Goal: Information Seeking & Learning: Learn about a topic

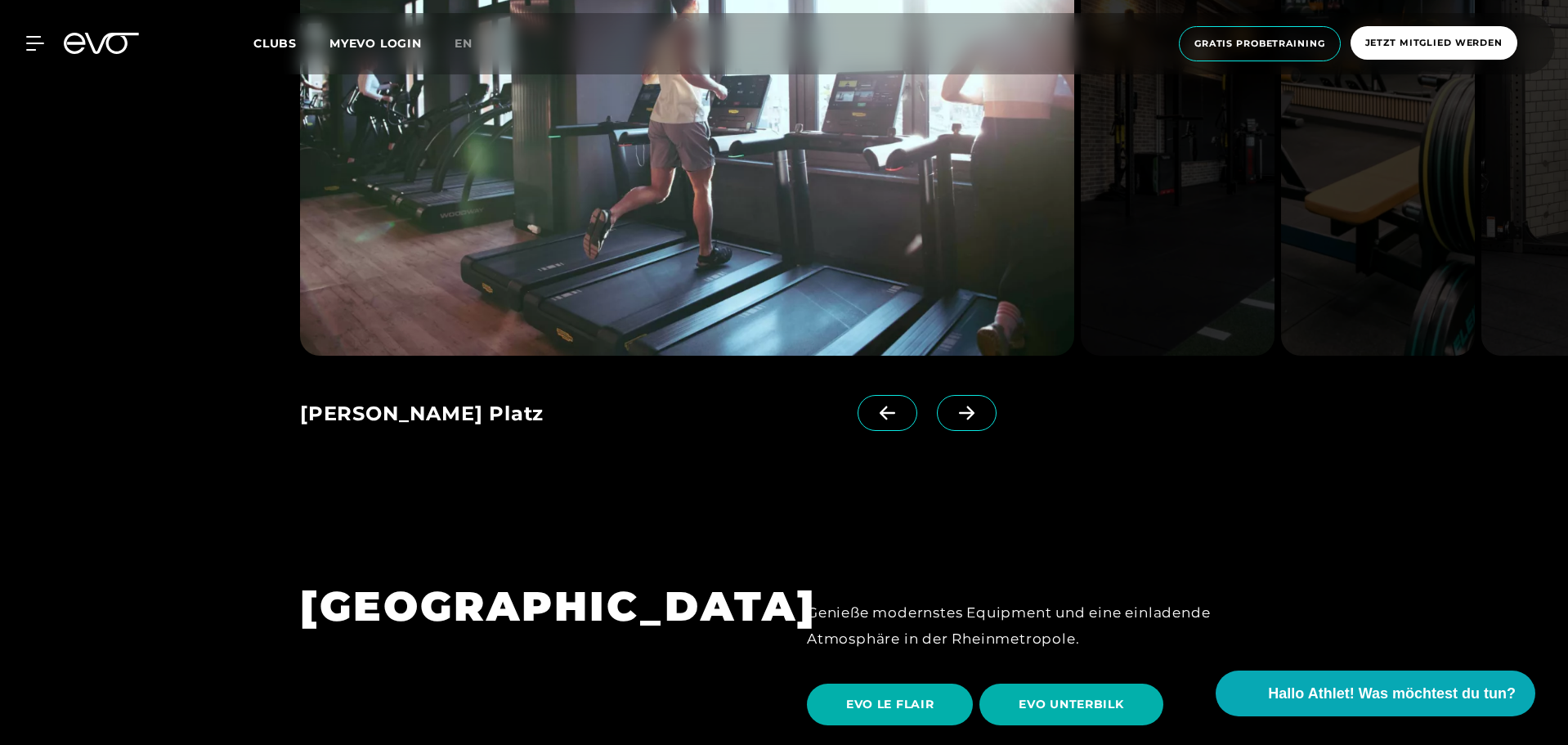
scroll to position [2546, 0]
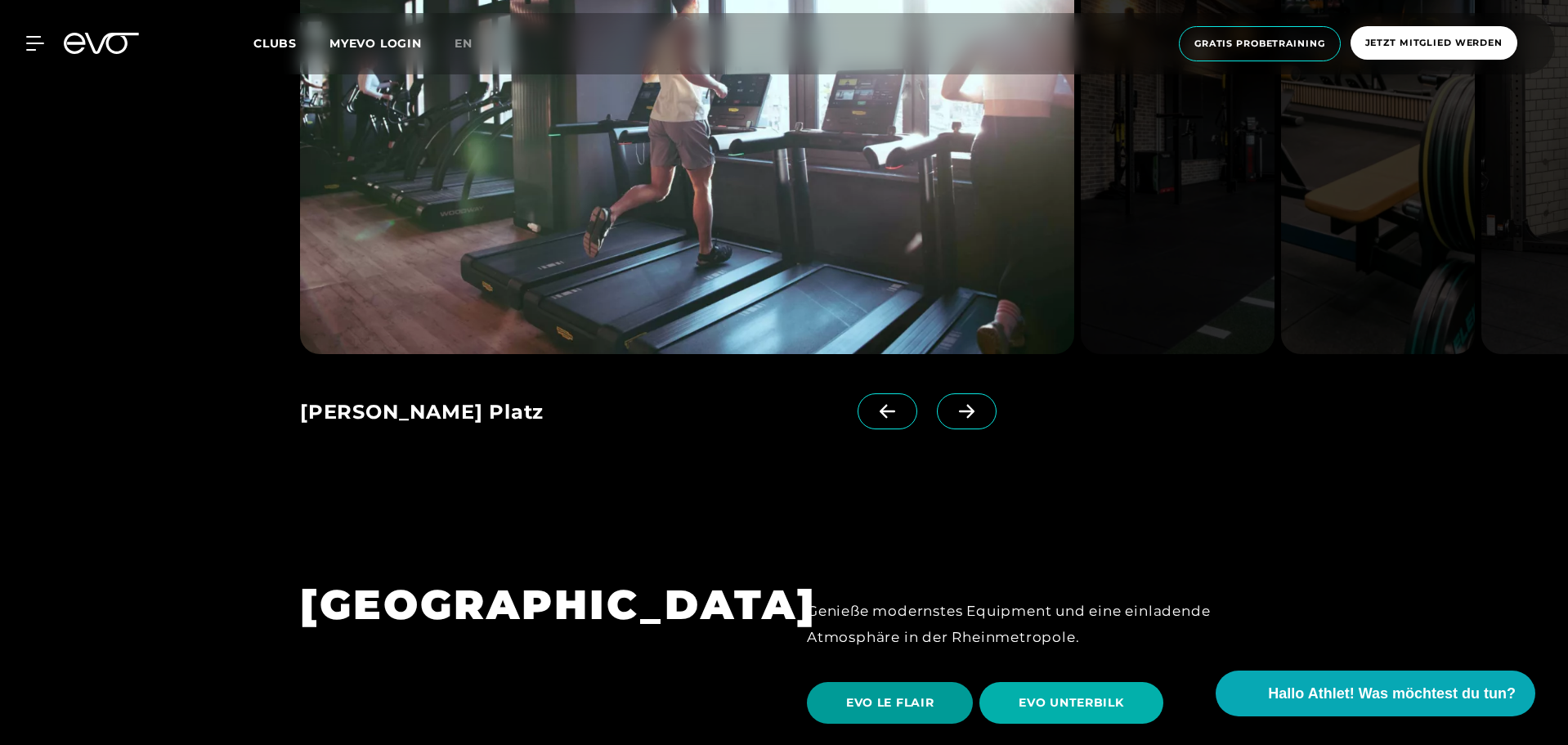
click at [880, 694] on span "EVO LE FLAIR" at bounding box center [890, 702] width 88 height 18
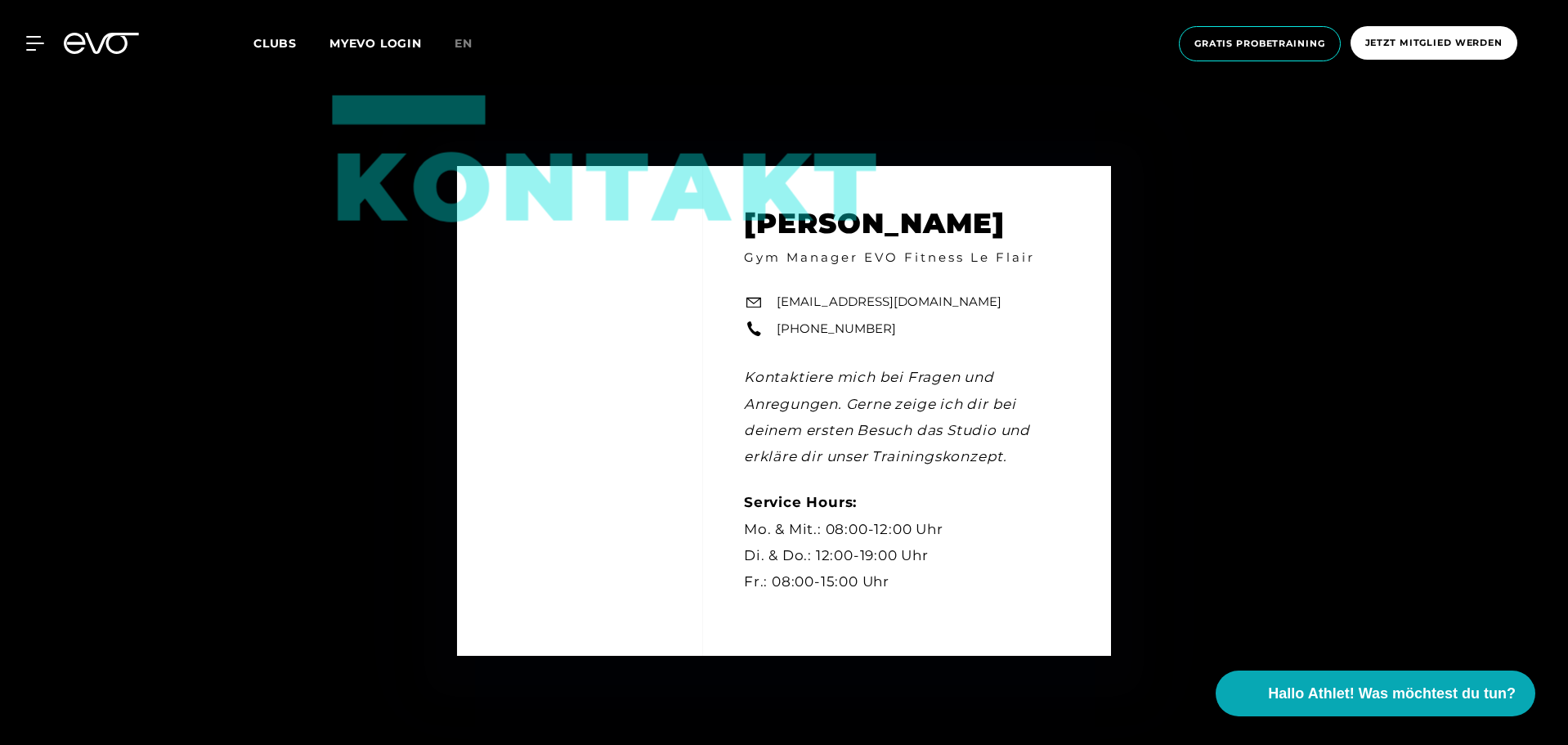
scroll to position [4516, 0]
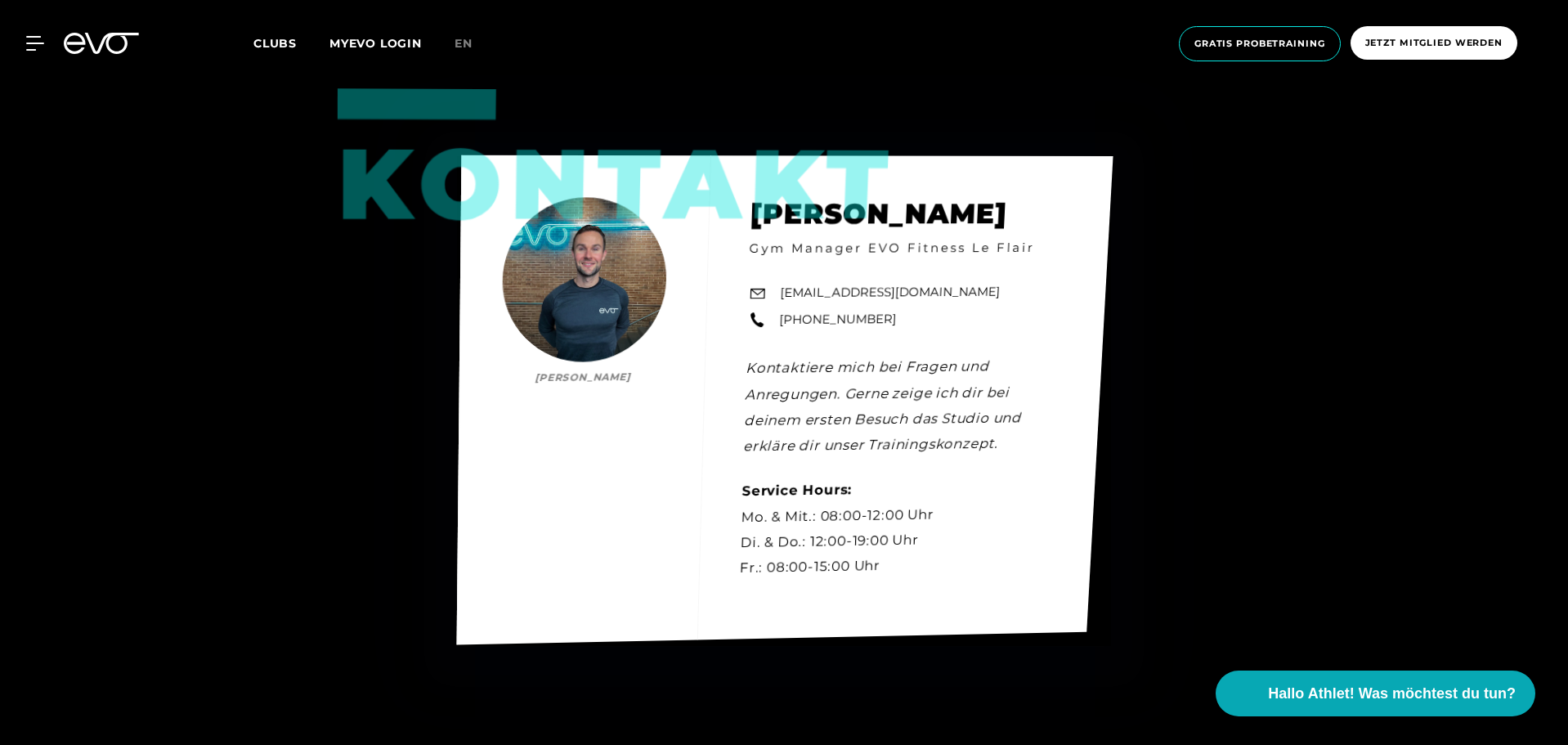
click at [625, 289] on div "Kontakt [PERSON_NAME] [PERSON_NAME] Gym Manager EVO Fitness Le Flair [EMAIL_ADD…" at bounding box center [785, 399] width 656 height 489
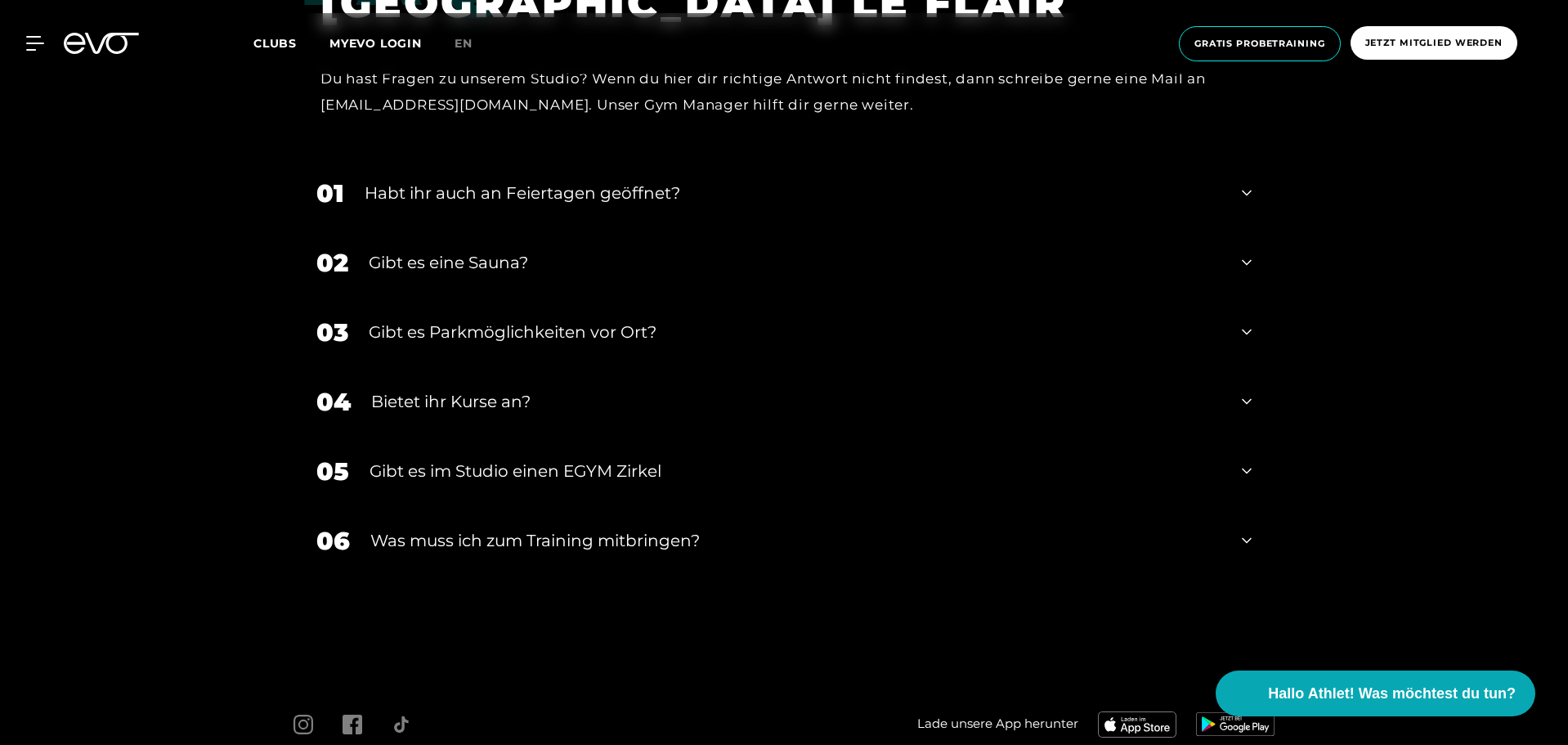
scroll to position [5408, 0]
click at [672, 188] on div "Habt ihr auch an Feiertagen geöffnet?" at bounding box center [793, 192] width 857 height 25
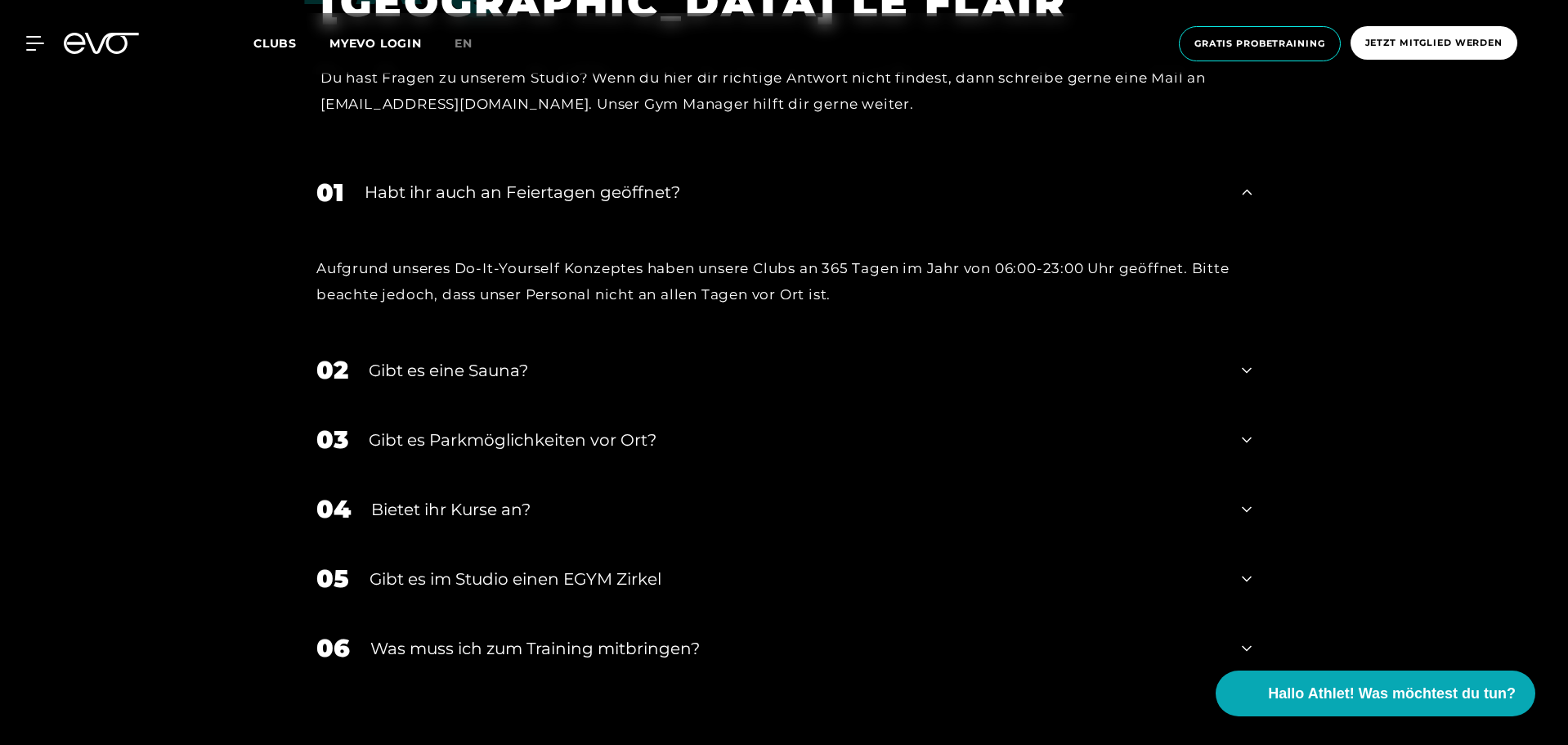
click at [672, 188] on div "Habt ihr auch an Feiertagen geöffnet?" at bounding box center [793, 192] width 857 height 25
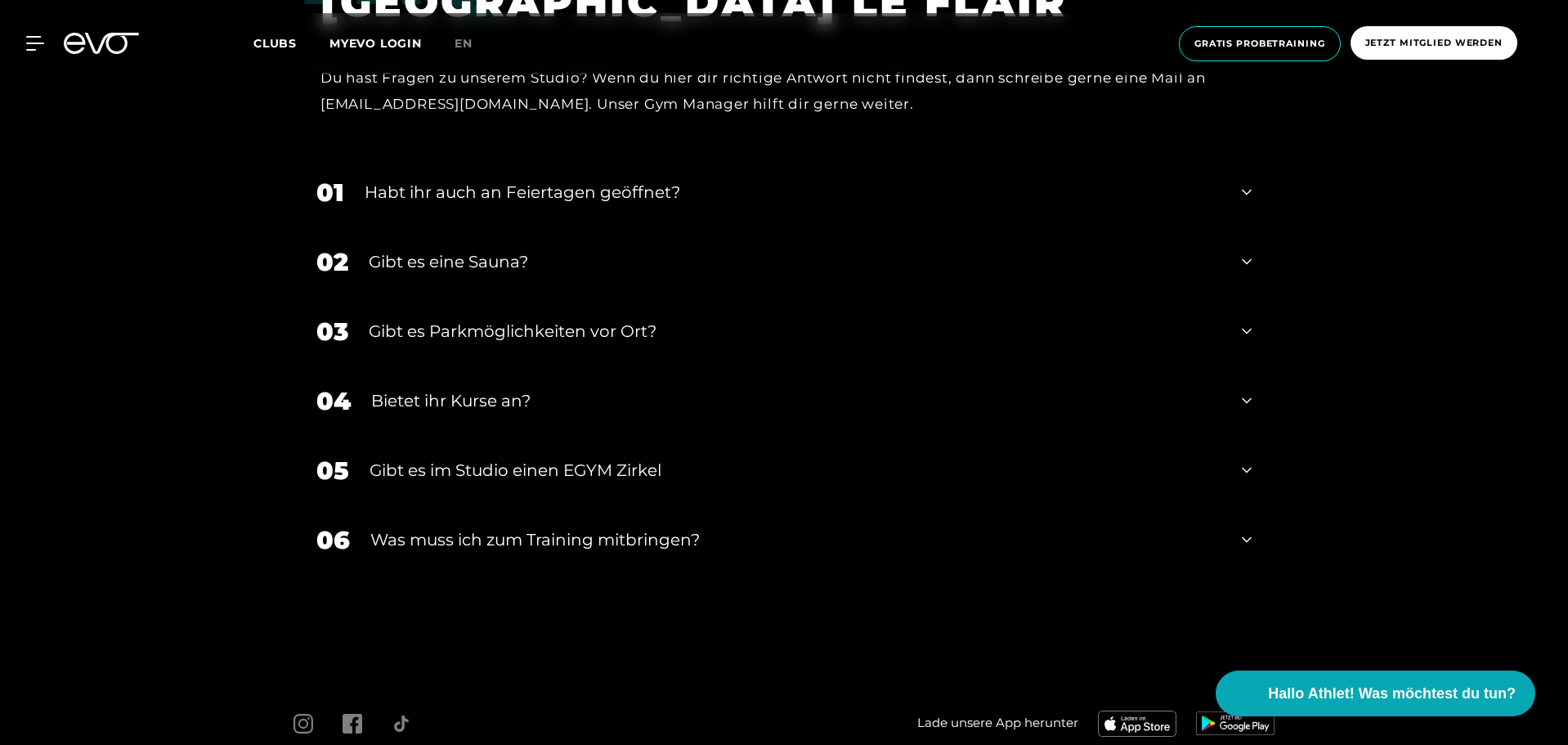
click at [672, 188] on div "Habt ihr auch an Feiertagen geöffnet?" at bounding box center [793, 192] width 857 height 25
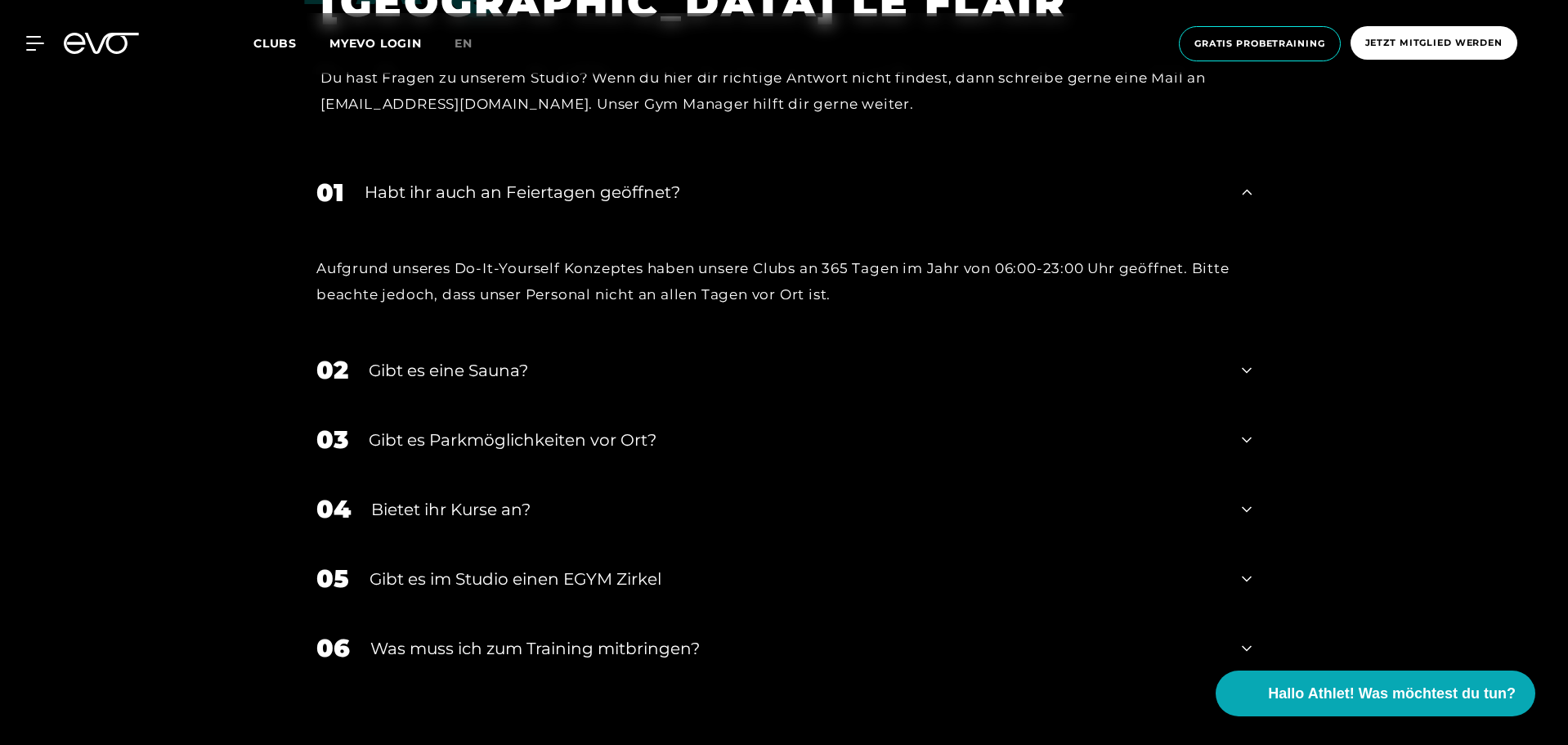
click at [672, 188] on div "Habt ihr auch an Feiertagen geöffnet?" at bounding box center [793, 192] width 857 height 25
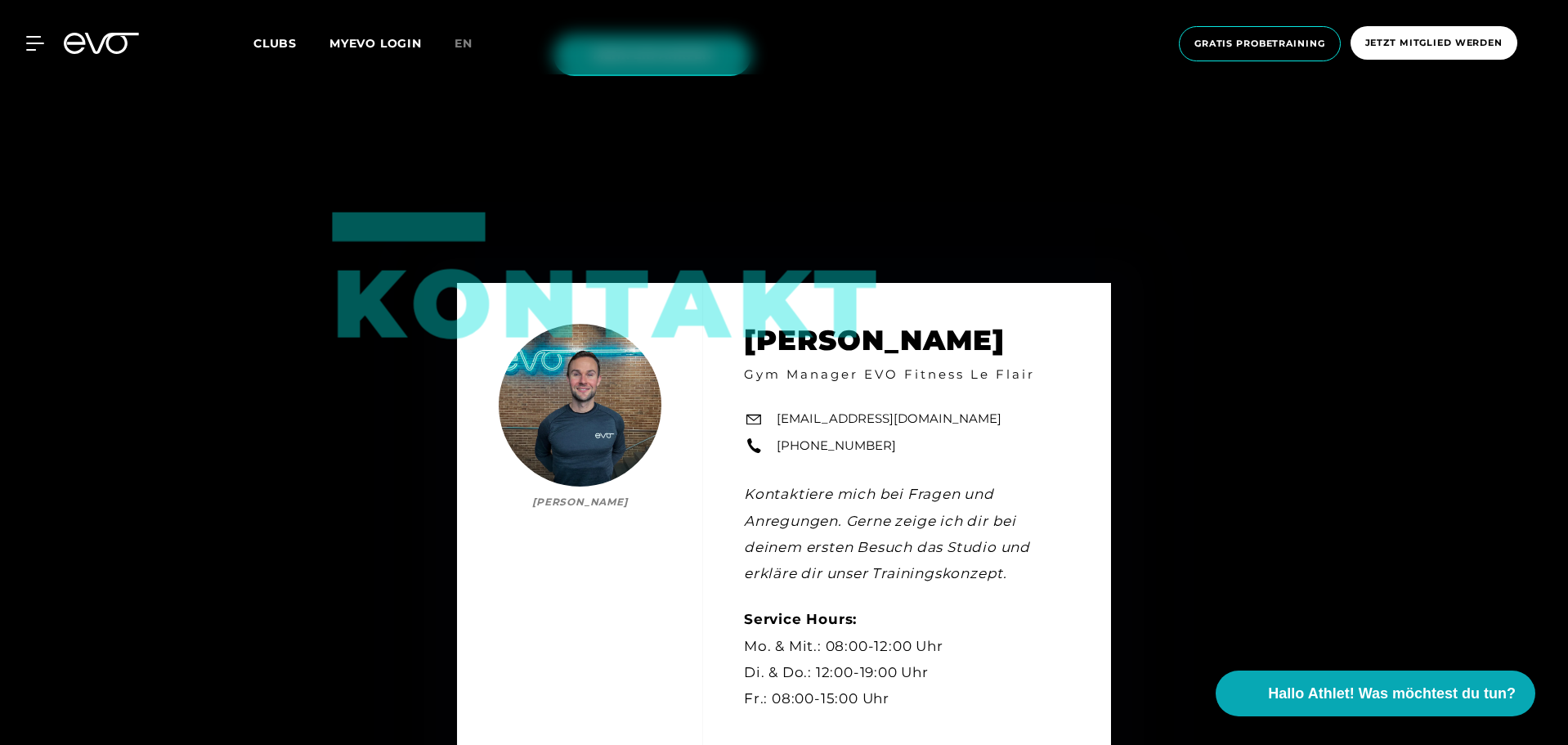
scroll to position [0, 0]
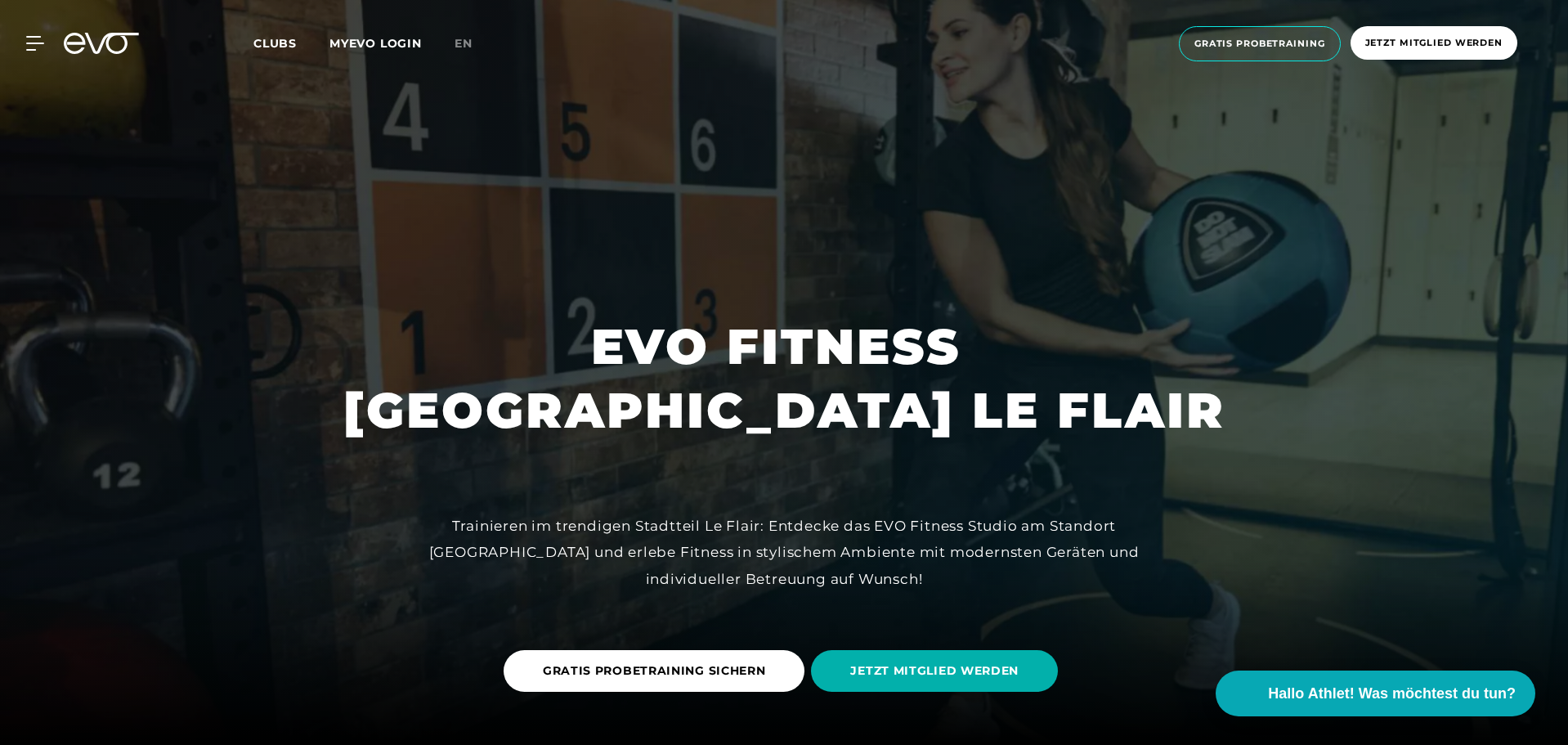
click at [279, 46] on span "Clubs" at bounding box center [274, 43] width 43 height 15
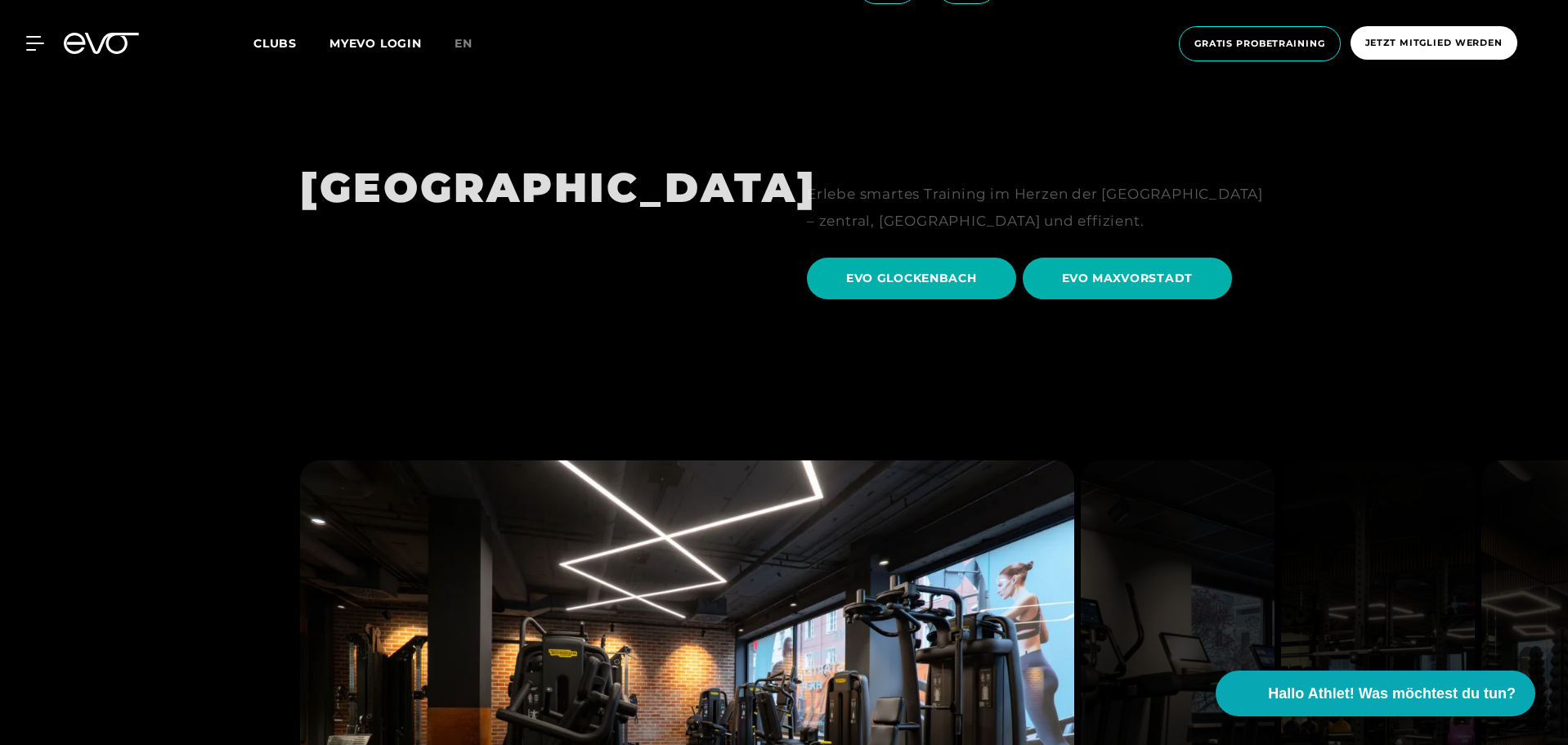
scroll to position [5071, 0]
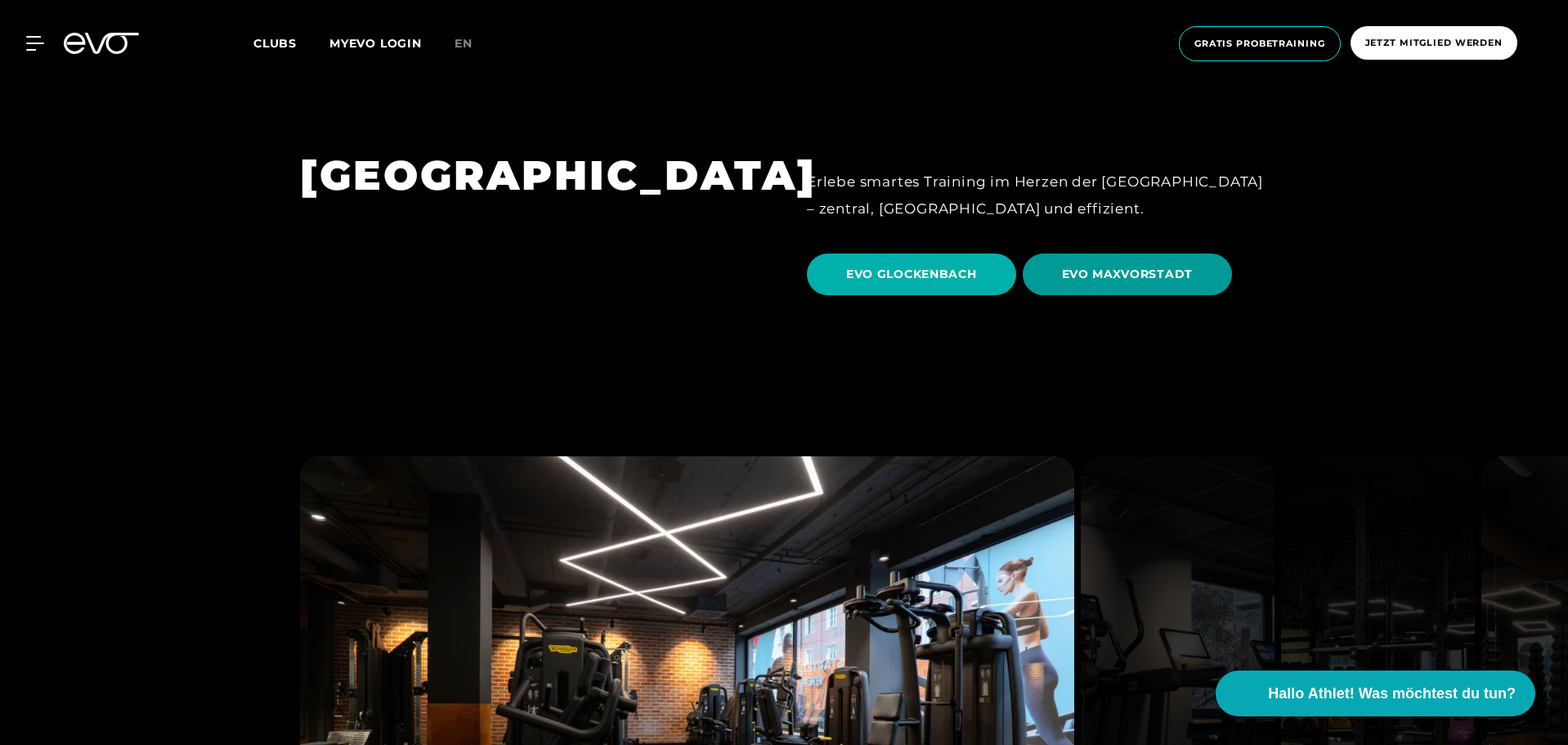
click at [1088, 266] on span "EVO MAXVORSTADT" at bounding box center [1127, 275] width 131 height 18
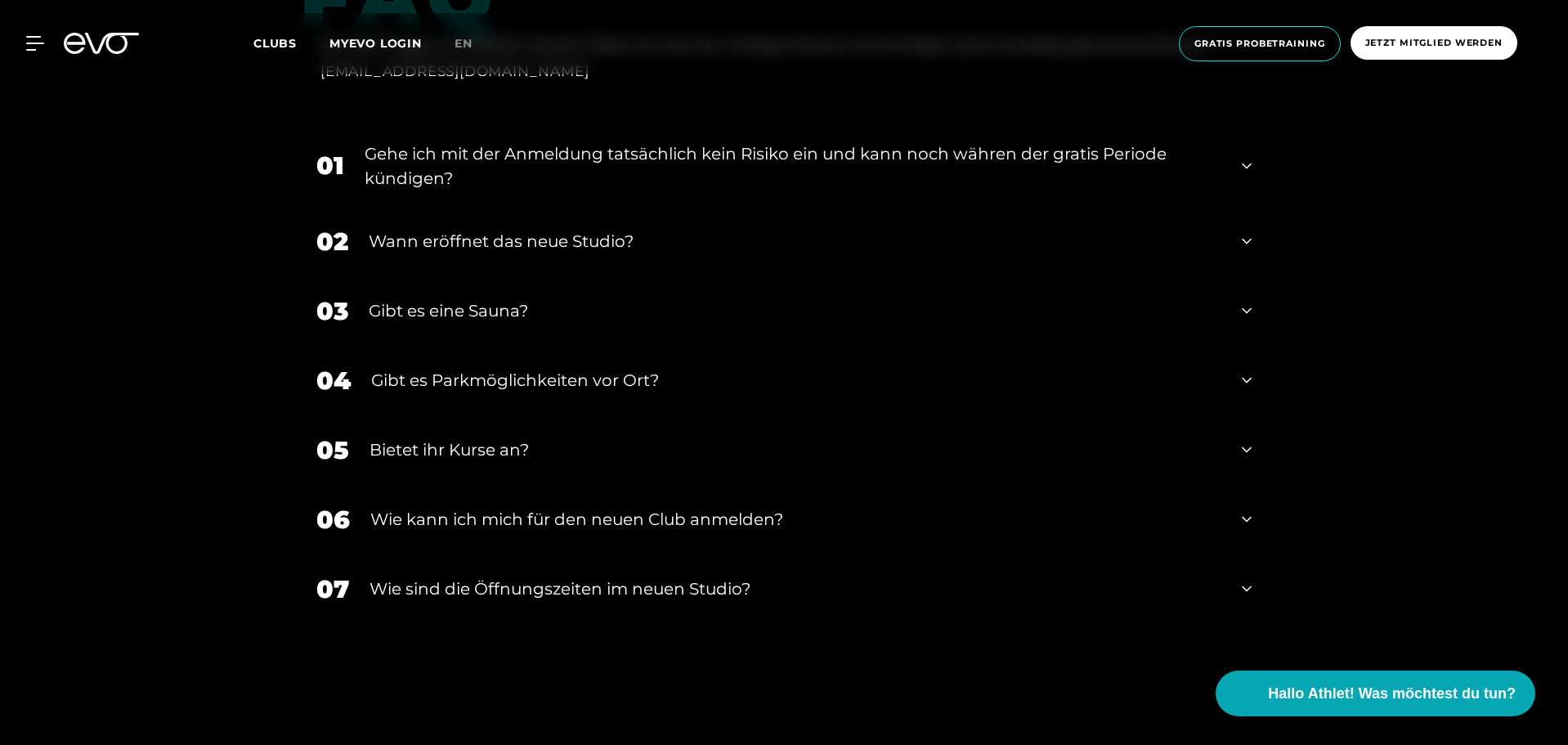
scroll to position [3634, 0]
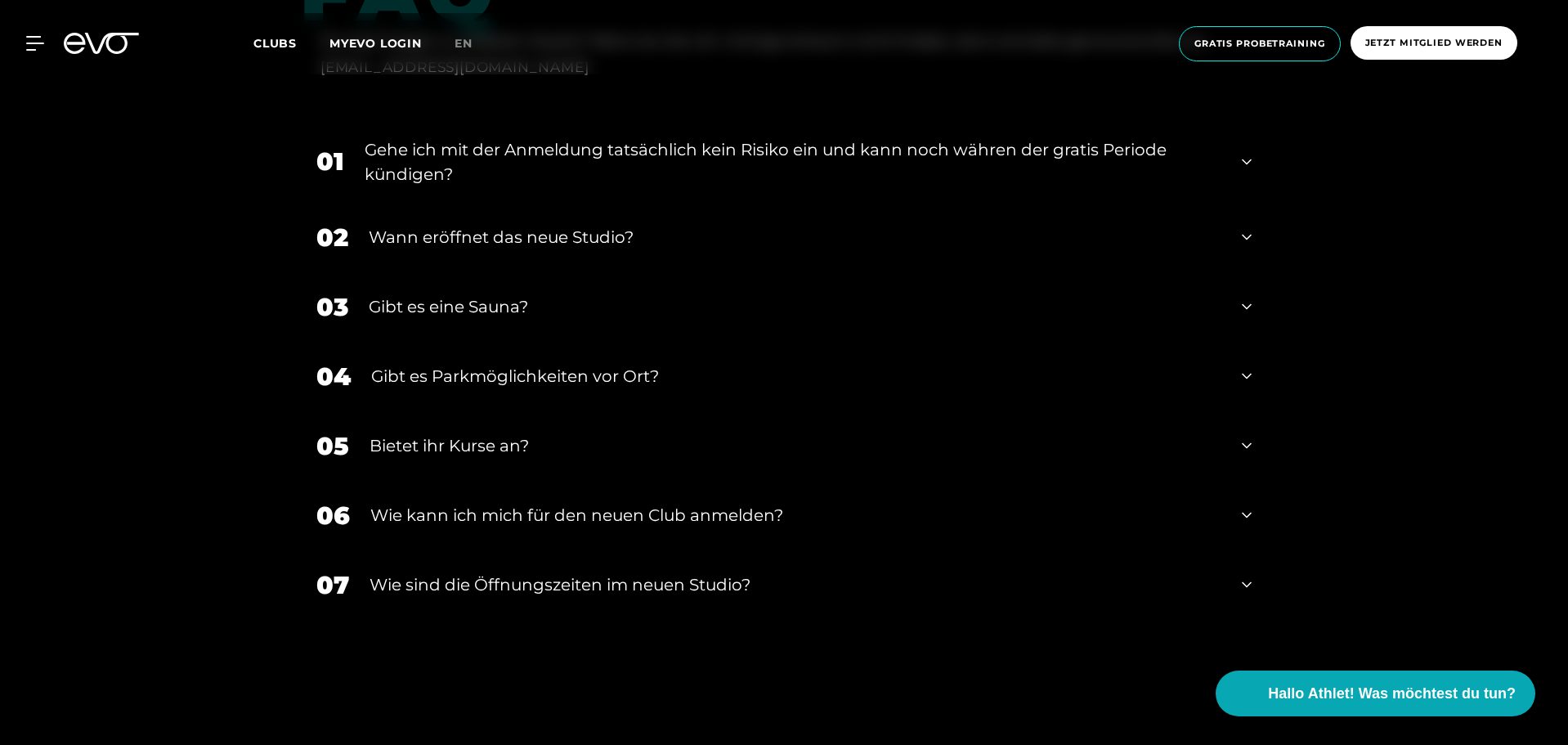
click at [757, 225] on div "Wann eröffnet das neue Studio?" at bounding box center [795, 237] width 853 height 25
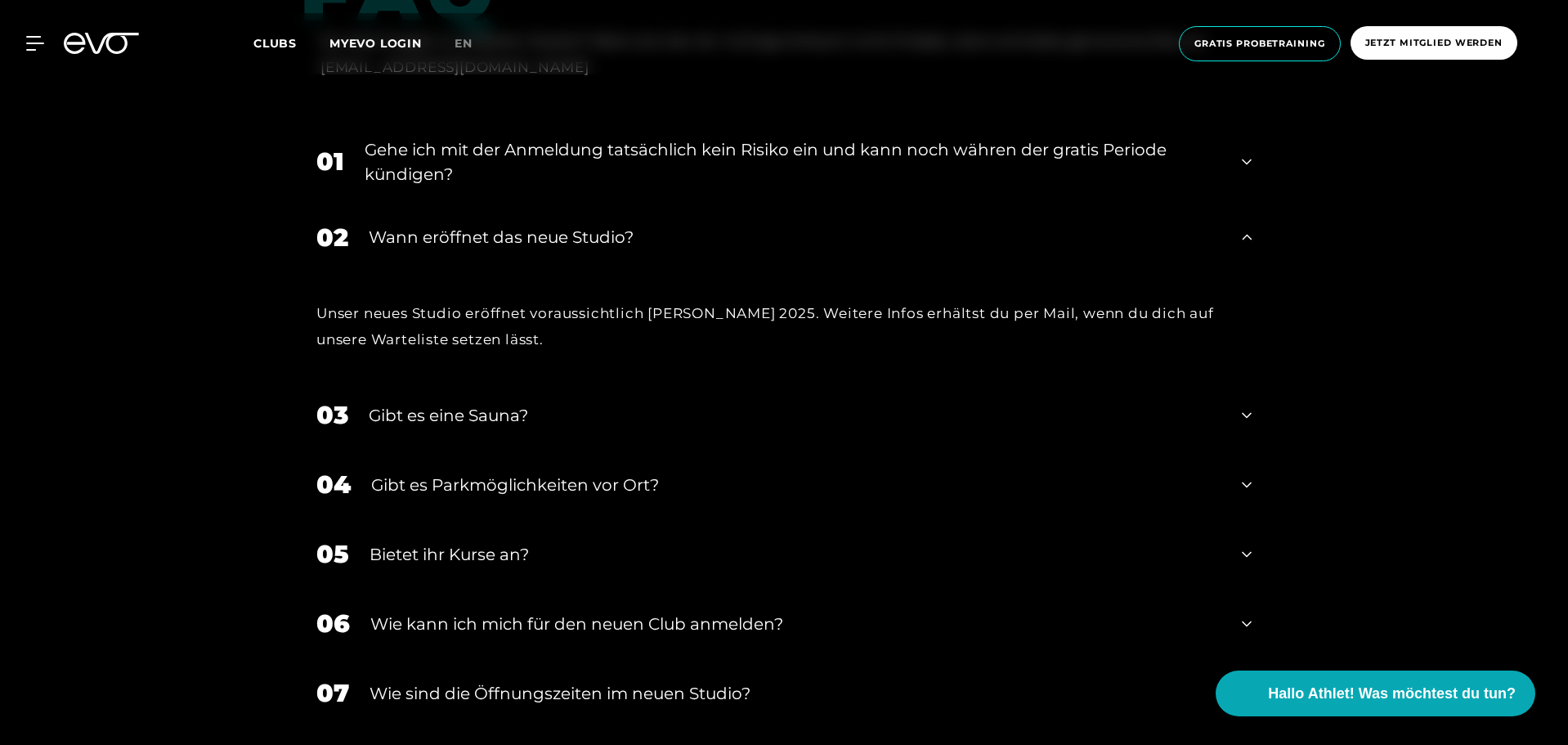
click at [757, 225] on div "Wann eröffnet das neue Studio?" at bounding box center [795, 237] width 853 height 25
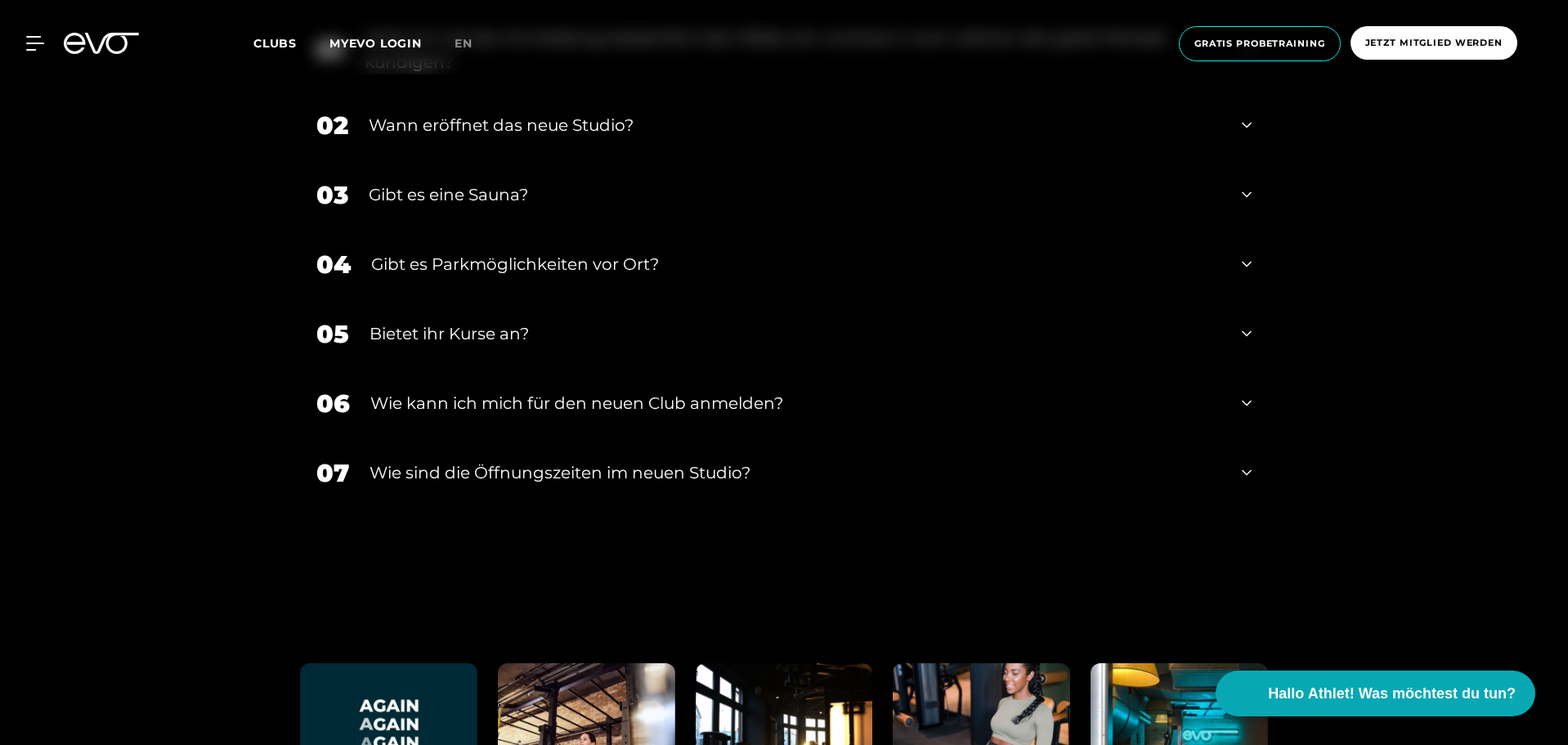
scroll to position [3752, 0]
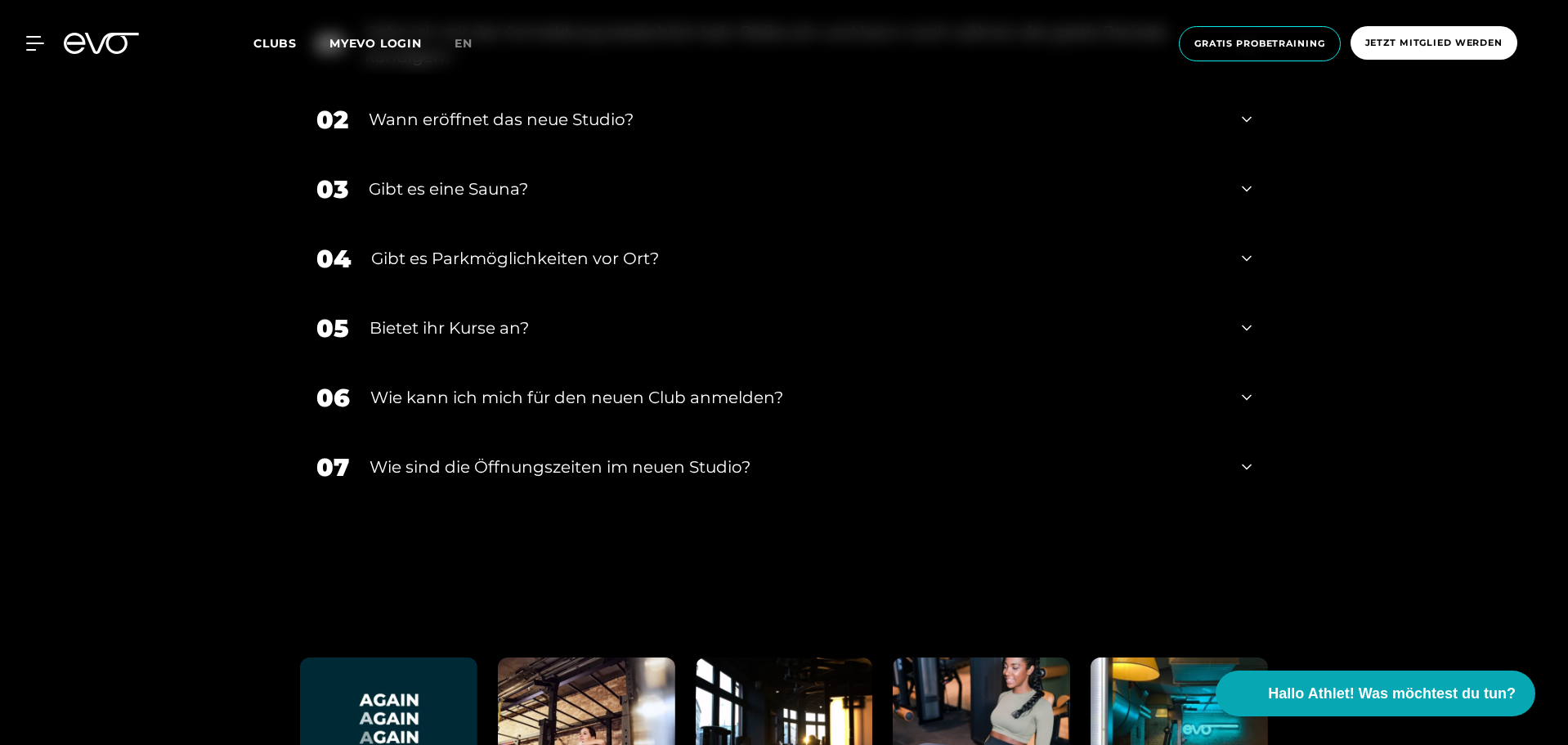
click at [650, 246] on div "Gibt es Parkmöglichkeiten vor Ort?" at bounding box center [796, 258] width 850 height 25
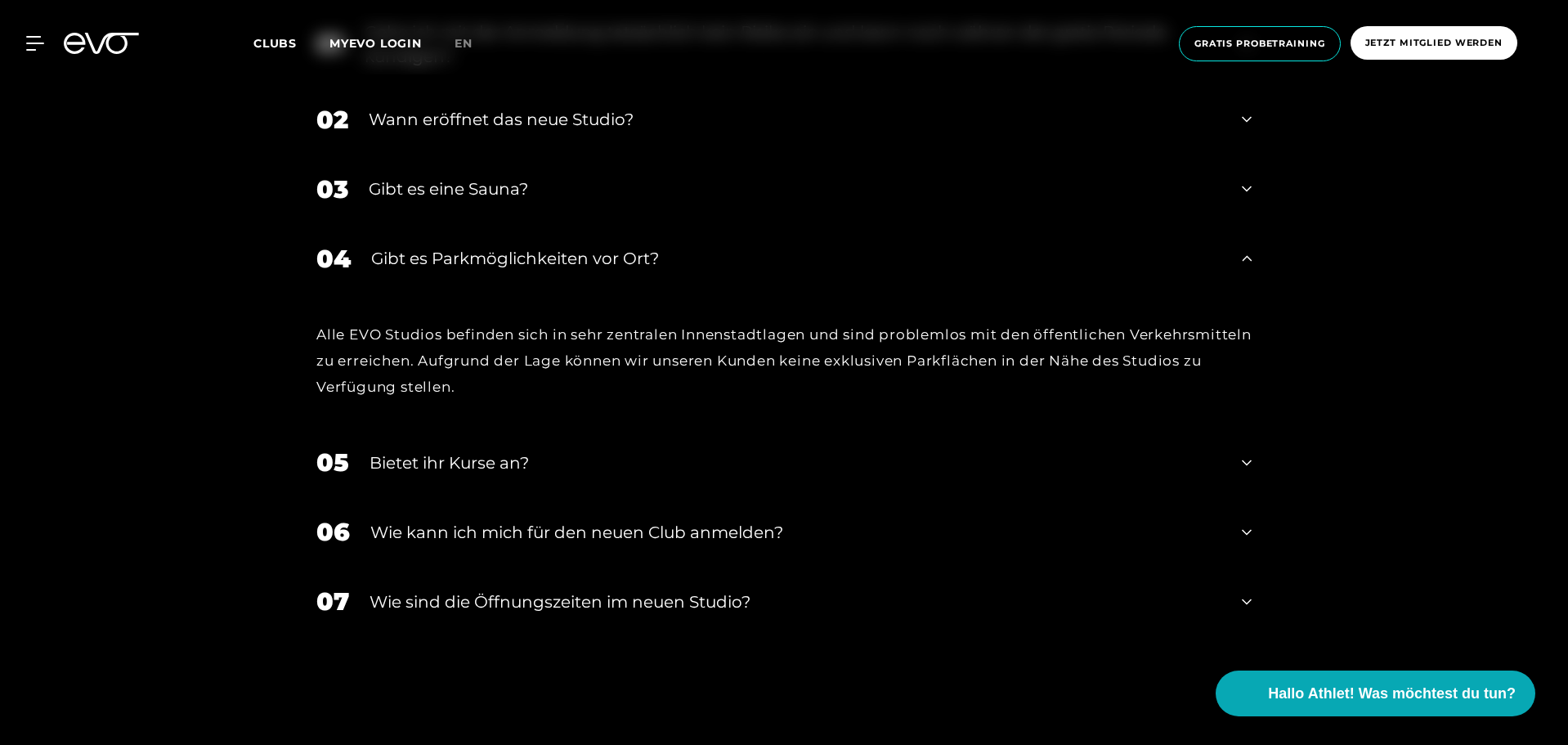
click at [650, 246] on div "Gibt es Parkmöglichkeiten vor Ort?" at bounding box center [796, 258] width 850 height 25
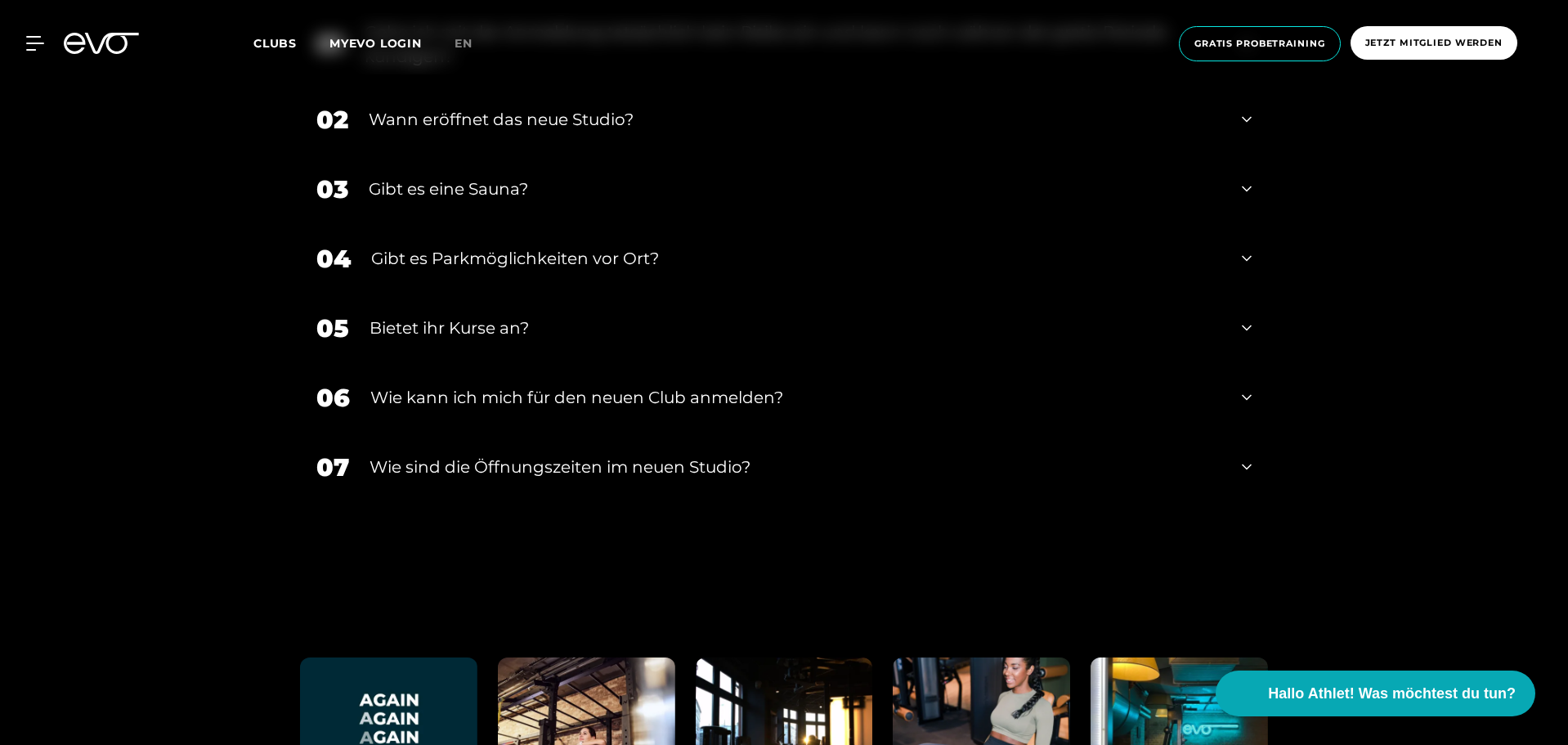
click at [626, 455] on div "​Wie sind die Öffnungszeiten im neuen Studio?" at bounding box center [796, 467] width 852 height 25
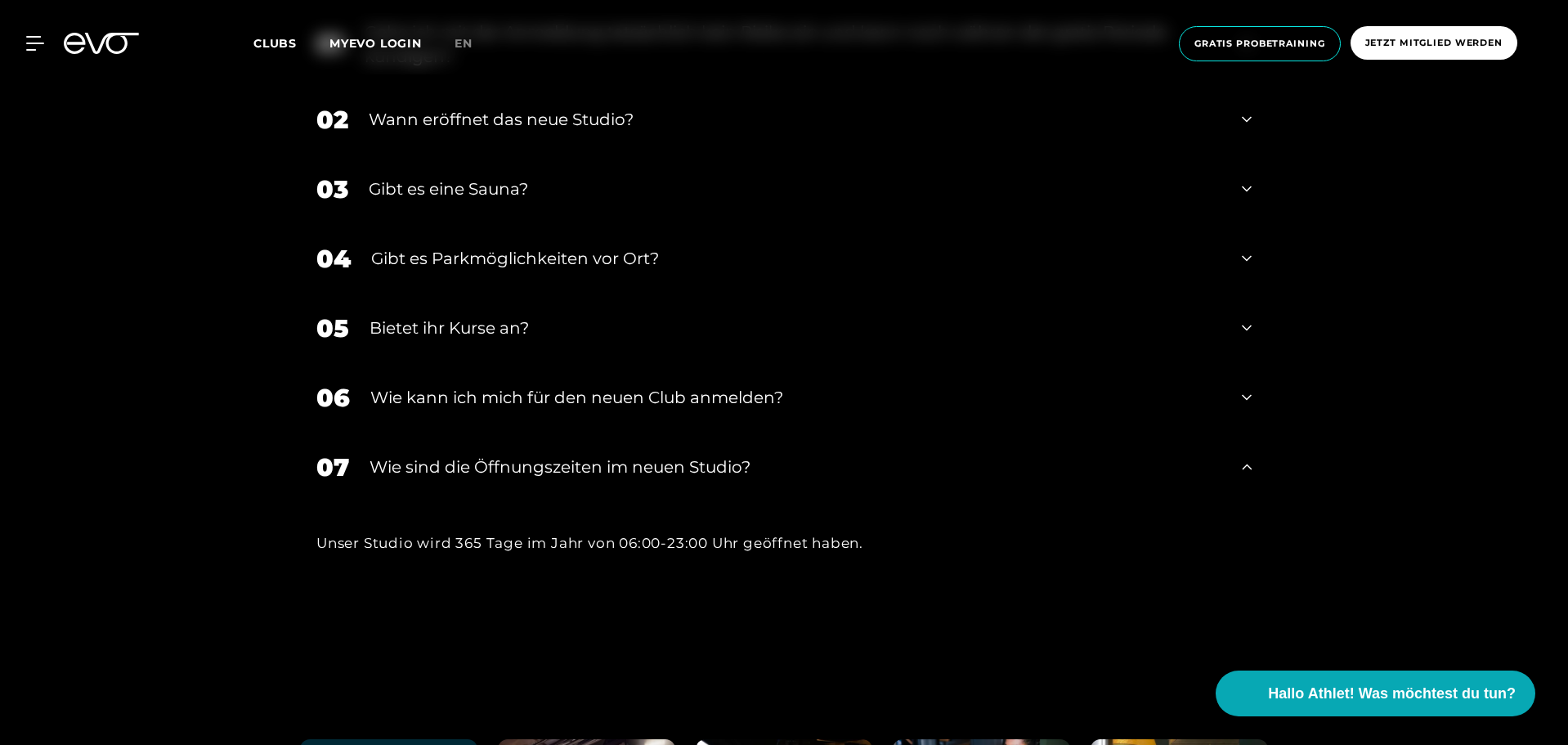
click at [626, 455] on div "​Wie sind die Öffnungszeiten im neuen Studio?" at bounding box center [796, 467] width 852 height 25
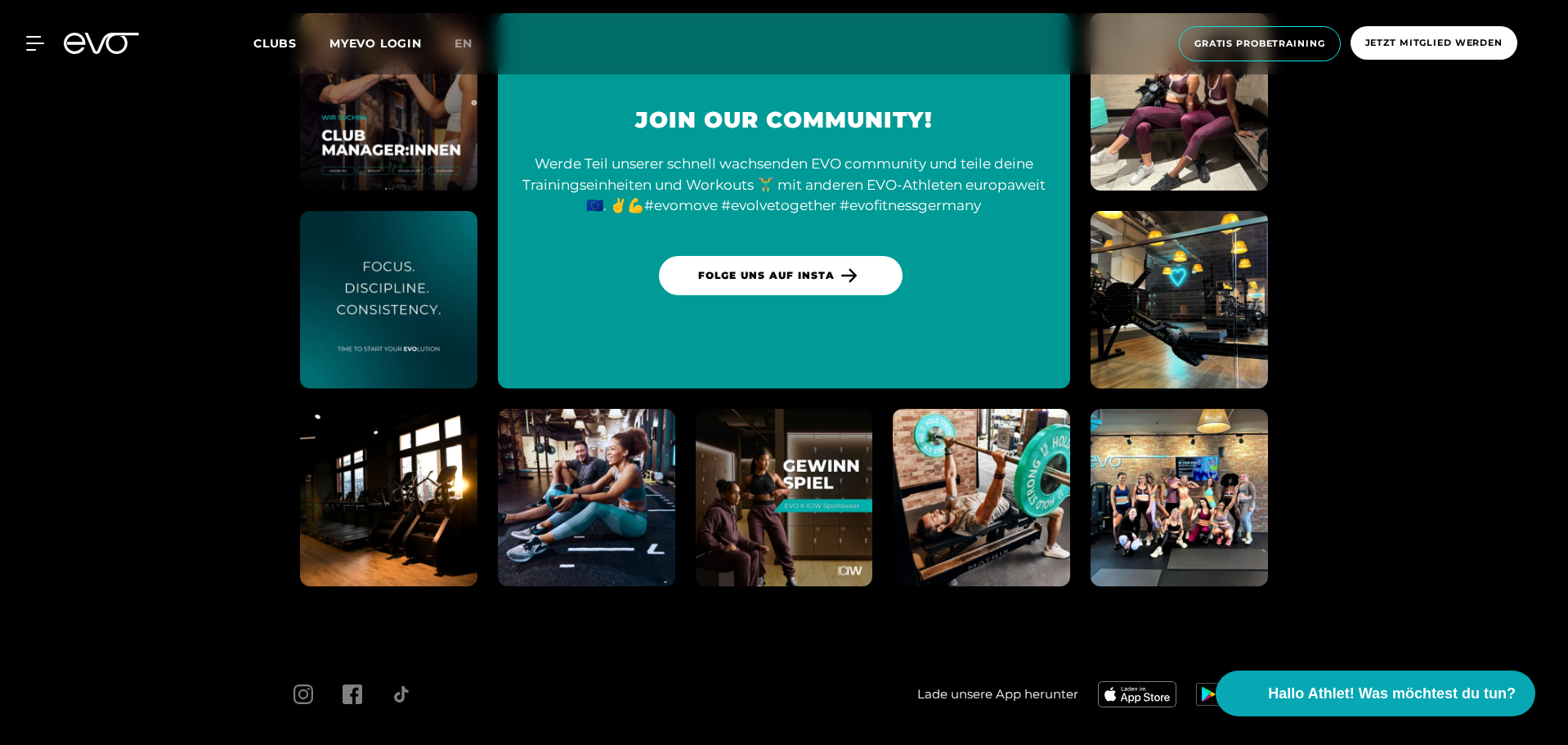
scroll to position [0, 0]
